Goal: Subscribe to service/newsletter

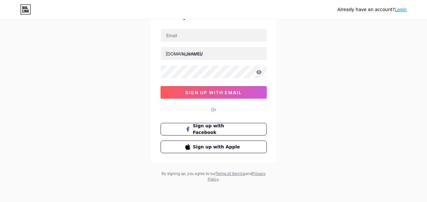
scroll to position [39, 0]
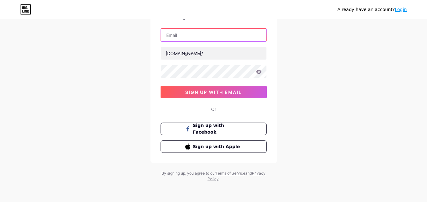
click at [189, 34] on input "text" at bounding box center [213, 35] width 105 height 13
type input "[EMAIL_ADDRESS][DOMAIN_NAME]"
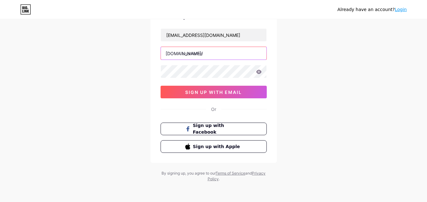
click at [205, 53] on input "text" at bounding box center [213, 53] width 105 height 13
type input "tradingsecurefuture"
click at [259, 73] on icon at bounding box center [259, 72] width 6 height 4
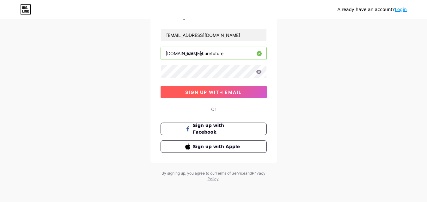
click at [231, 92] on span "sign up with email" at bounding box center [213, 92] width 57 height 5
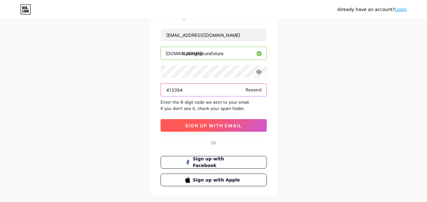
type input "413394"
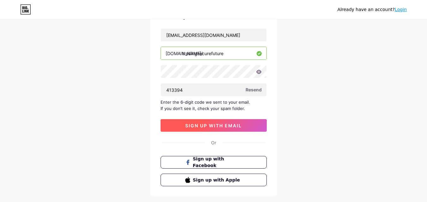
click at [211, 123] on span "sign up with email" at bounding box center [213, 125] width 57 height 5
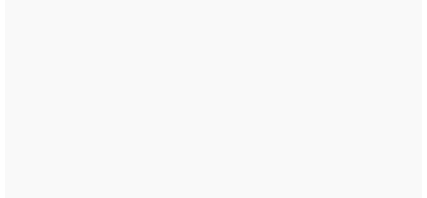
scroll to position [0, 0]
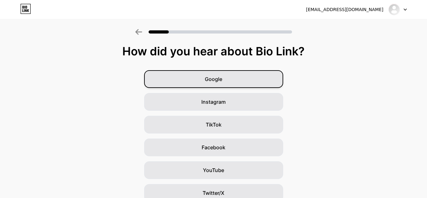
click at [231, 85] on div "Google" at bounding box center [213, 79] width 139 height 18
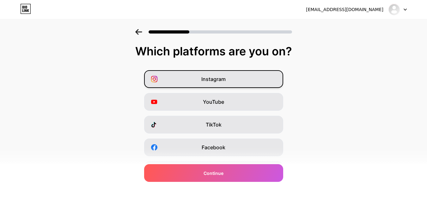
click at [225, 84] on div "Instagram" at bounding box center [213, 79] width 139 height 18
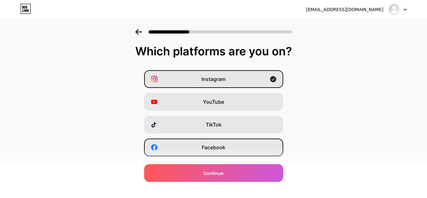
click at [220, 150] on span "Facebook" at bounding box center [213, 147] width 24 height 8
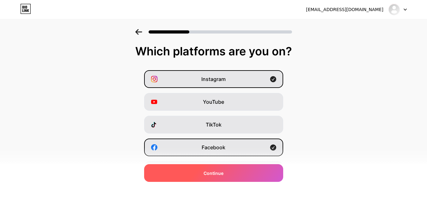
click at [213, 174] on span "Continue" at bounding box center [213, 173] width 20 height 7
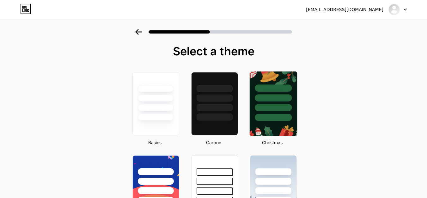
click at [276, 103] on div at bounding box center [272, 96] width 47 height 50
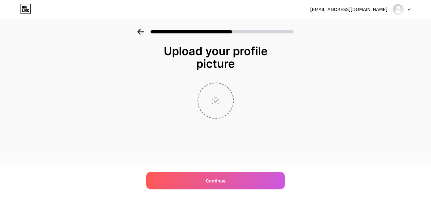
click at [219, 100] on input "file" at bounding box center [215, 100] width 35 height 35
type input "C:\fakepath\LOGO.jpg"
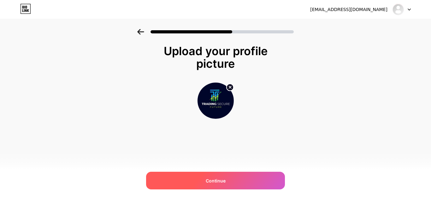
click at [250, 183] on div "Continue" at bounding box center [215, 181] width 139 height 18
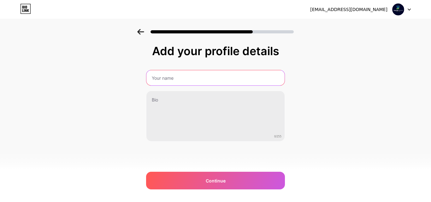
click at [166, 83] on input "text" at bounding box center [216, 77] width 138 height 15
type input "Trading Secure Future"
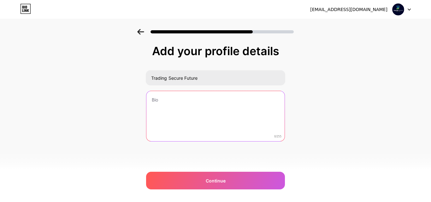
click at [187, 100] on textarea at bounding box center [216, 116] width 138 height 51
paste textarea "Trading Secure Future redefines confidence in modern finance through transparen…"
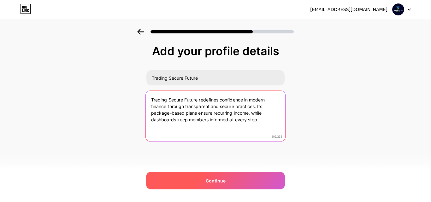
type textarea "Trading Secure Future redefines confidence in modern finance through transparen…"
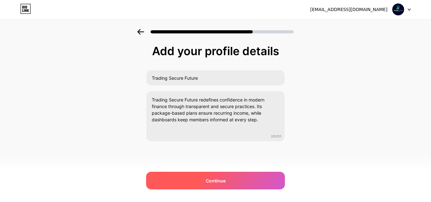
click at [258, 181] on div "Continue" at bounding box center [215, 181] width 139 height 18
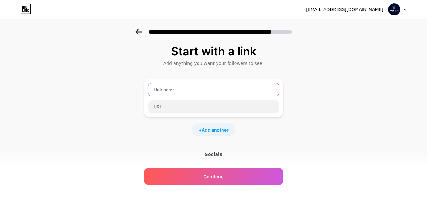
click at [193, 91] on input "text" at bounding box center [213, 89] width 131 height 13
paste input "Trading Secure Future"
type input "Trading Secure Future"
click at [170, 114] on div "Trading Secure Future" at bounding box center [213, 98] width 139 height 38
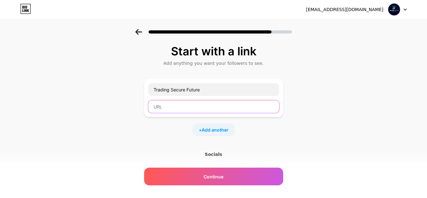
click at [169, 109] on input "text" at bounding box center [213, 106] width 131 height 13
paste input "[URL][DOMAIN_NAME]"
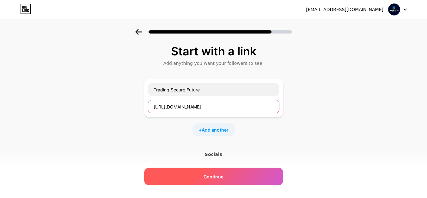
type input "[URL][DOMAIN_NAME]"
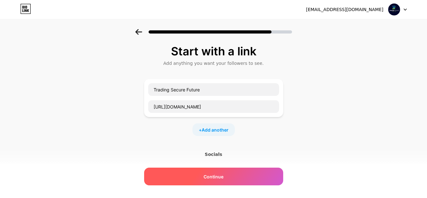
click at [209, 174] on span "Continue" at bounding box center [213, 176] width 20 height 7
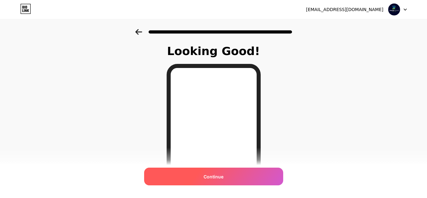
click at [198, 176] on div "Continue" at bounding box center [213, 176] width 139 height 18
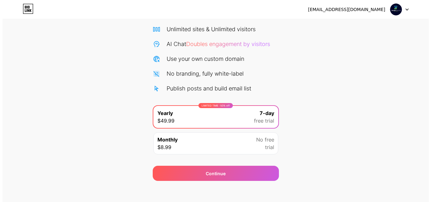
scroll to position [52, 0]
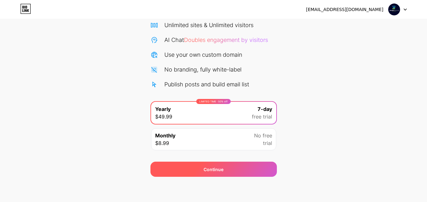
click at [244, 171] on div "Continue" at bounding box center [213, 169] width 126 height 15
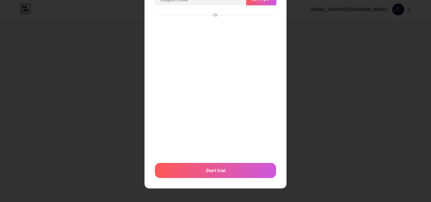
scroll to position [55, 0]
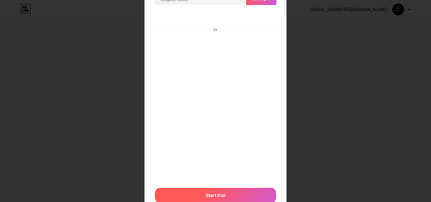
click at [227, 187] on div "Or Start trial" at bounding box center [216, 107] width 122 height 194
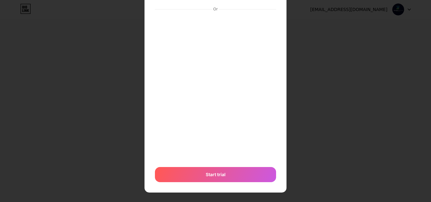
scroll to position [80, 0]
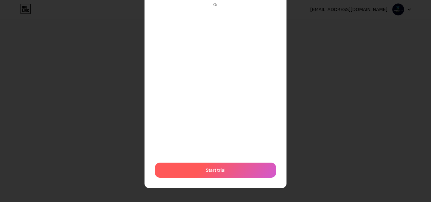
click at [244, 171] on div "Start trial" at bounding box center [215, 170] width 121 height 15
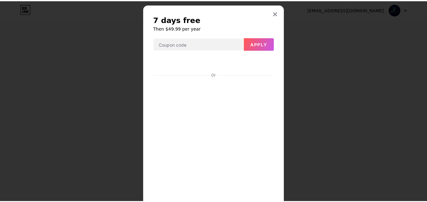
scroll to position [0, 0]
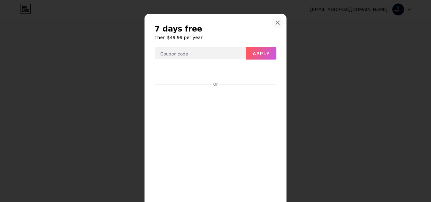
click at [275, 24] on icon at bounding box center [277, 22] width 5 height 5
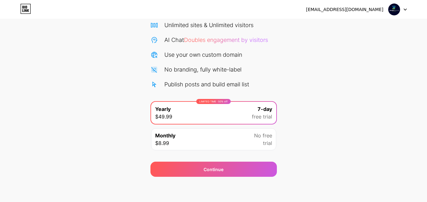
click at [401, 11] on div at bounding box center [397, 9] width 18 height 11
click at [348, 10] on div "[EMAIL_ADDRESS][DOMAIN_NAME]" at bounding box center [344, 9] width 77 height 7
click at [203, 143] on div "Monthly $8.99 No free trial" at bounding box center [213, 140] width 125 height 22
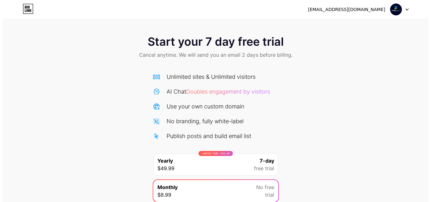
scroll to position [32, 0]
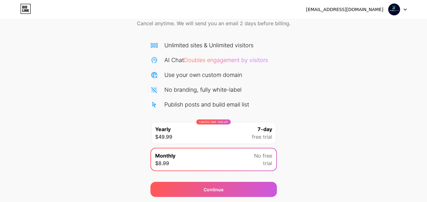
click at [192, 141] on div "LIMITED TIME : 50% off Yearly $49.99 7-day free trial" at bounding box center [213, 133] width 125 height 22
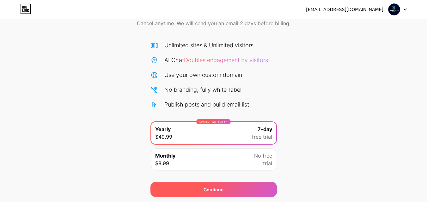
click at [185, 195] on div "Continue" at bounding box center [213, 189] width 126 height 15
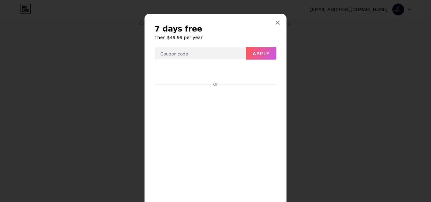
scroll to position [63, 0]
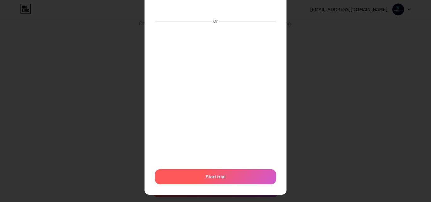
click at [215, 175] on span "Start trial" at bounding box center [216, 177] width 20 height 7
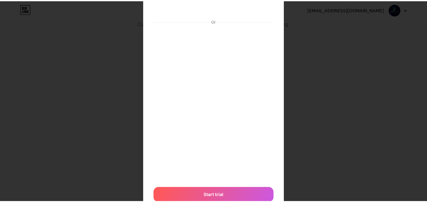
scroll to position [0, 0]
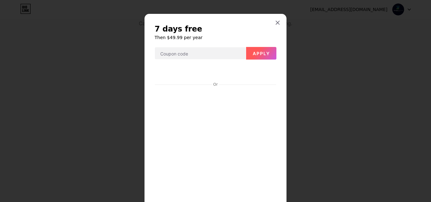
click at [257, 51] on span "Apply" at bounding box center [261, 53] width 17 height 5
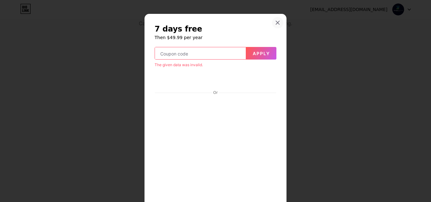
click at [276, 21] on icon at bounding box center [277, 22] width 3 height 3
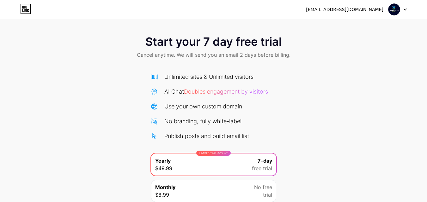
click at [25, 7] on icon at bounding box center [25, 9] width 11 height 10
click at [407, 11] on div "[EMAIL_ADDRESS][DOMAIN_NAME] Logout" at bounding box center [213, 9] width 427 height 11
click at [401, 10] on div at bounding box center [397, 9] width 18 height 11
